Goal: Task Accomplishment & Management: Use online tool/utility

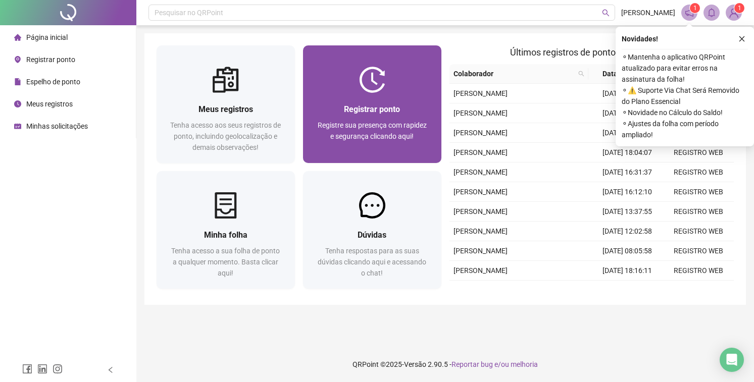
drag, startPoint x: 0, startPoint y: 0, endPoint x: 411, endPoint y: 89, distance: 420.2
click at [411, 89] on div at bounding box center [372, 80] width 138 height 26
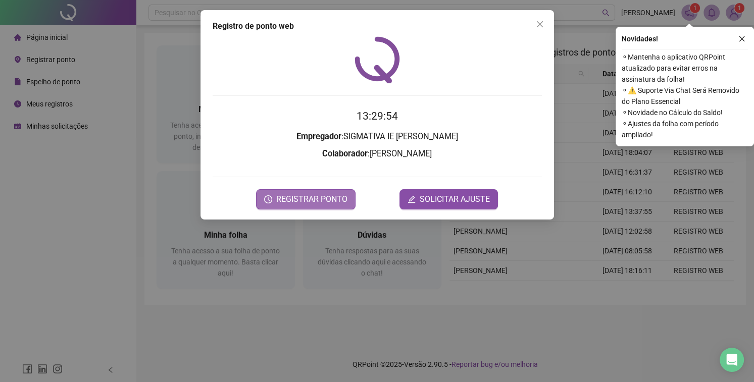
click at [328, 196] on span "REGISTRAR PONTO" at bounding box center [311, 199] width 71 height 12
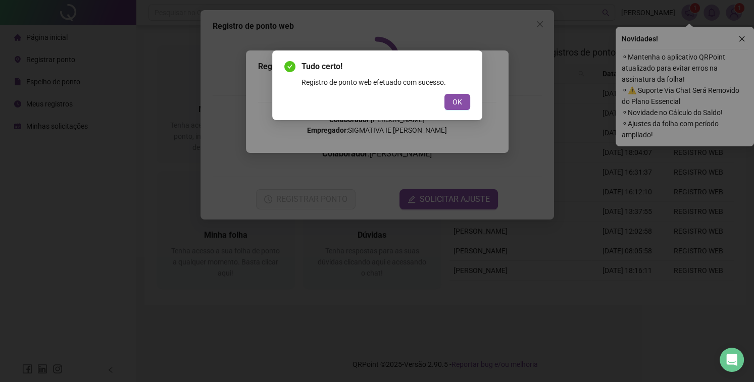
click at [452, 111] on div "Tudo certo! Registro de ponto web efetuado com sucesso. OK" at bounding box center [377, 86] width 210 height 70
click at [451, 106] on button "OK" at bounding box center [458, 102] width 26 height 16
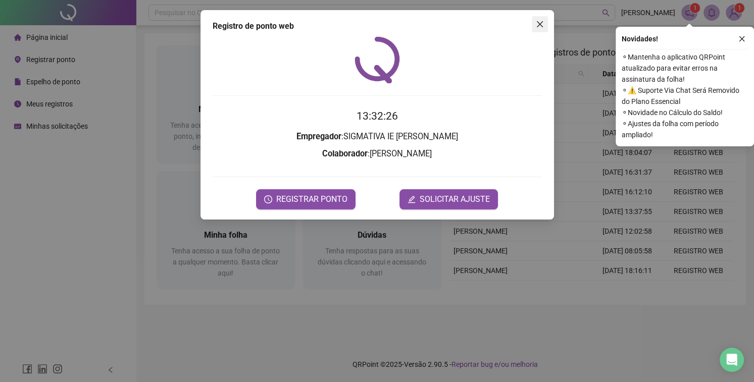
click at [532, 19] on button "Close" at bounding box center [540, 24] width 16 height 16
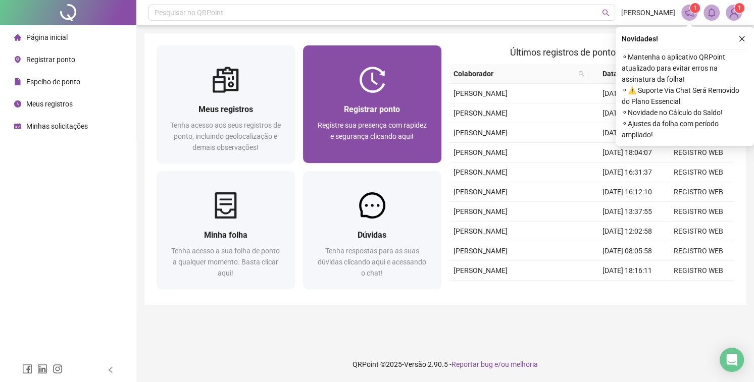
click at [374, 120] on div "Registre sua presença com rapidez e segurança clicando aqui!" at bounding box center [372, 136] width 114 height 33
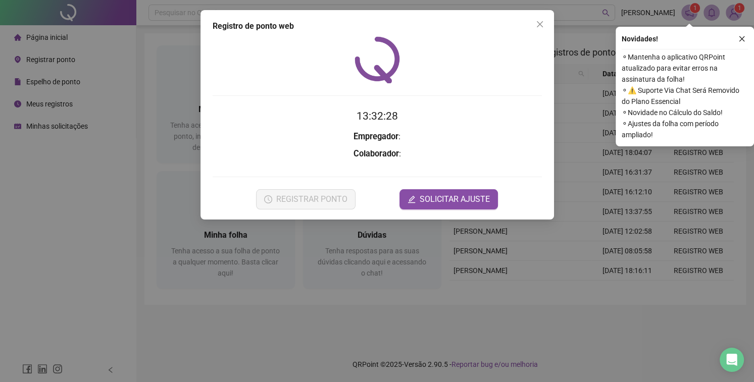
click at [540, 28] on button "Close" at bounding box center [540, 24] width 16 height 16
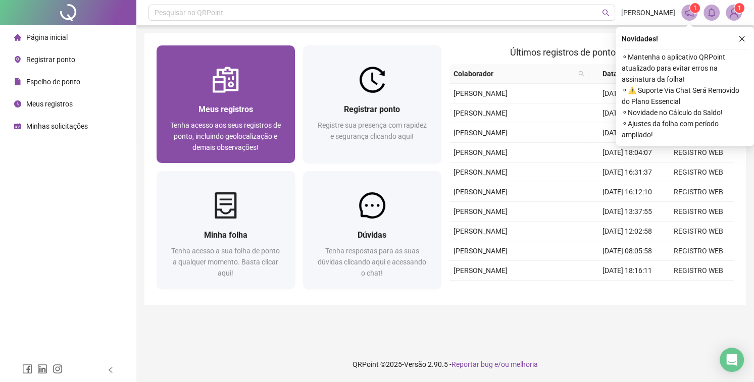
click at [205, 105] on span "Meus registros" at bounding box center [226, 110] width 55 height 10
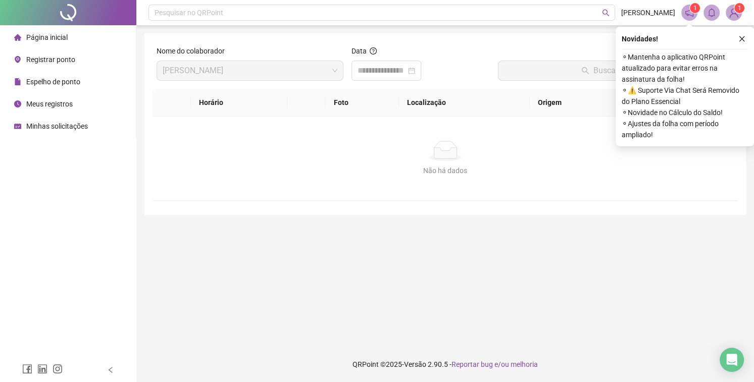
click at [406, 57] on div "Data" at bounding box center [421, 52] width 138 height 15
click at [391, 70] on input at bounding box center [382, 71] width 48 height 12
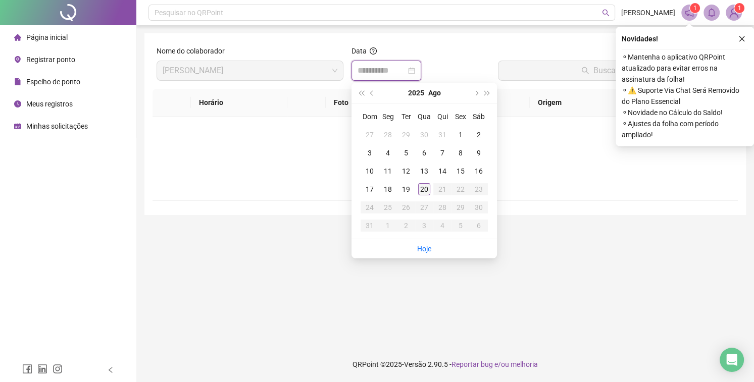
type input "**********"
click at [424, 190] on div "20" at bounding box center [424, 189] width 12 height 12
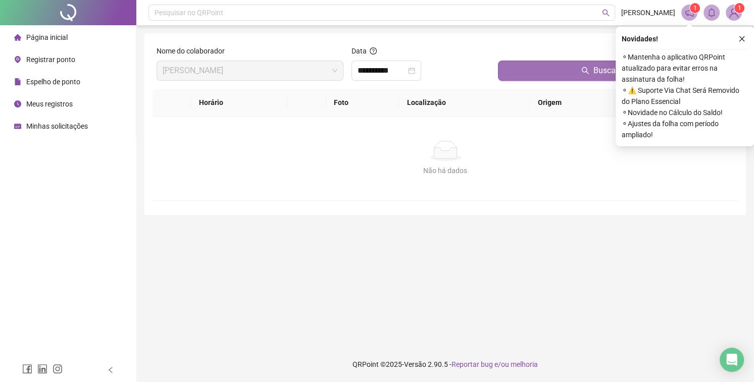
click at [550, 65] on button "Buscar registros" at bounding box center [616, 71] width 236 height 20
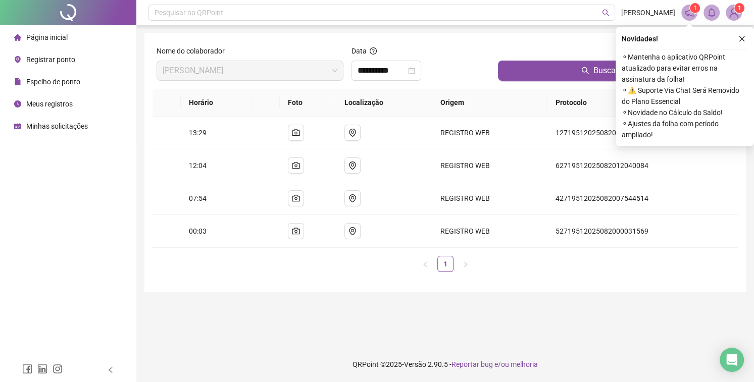
click at [57, 33] on span "Página inicial" at bounding box center [46, 37] width 41 height 8
